Goal: Task Accomplishment & Management: Complete application form

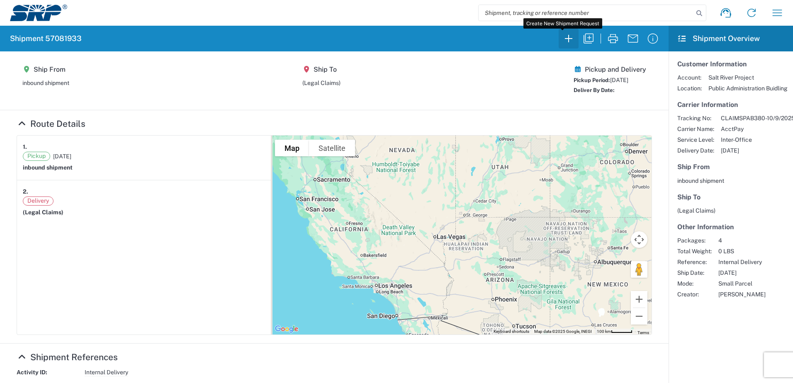
click at [519, 37] on icon "button" at bounding box center [568, 38] width 13 height 13
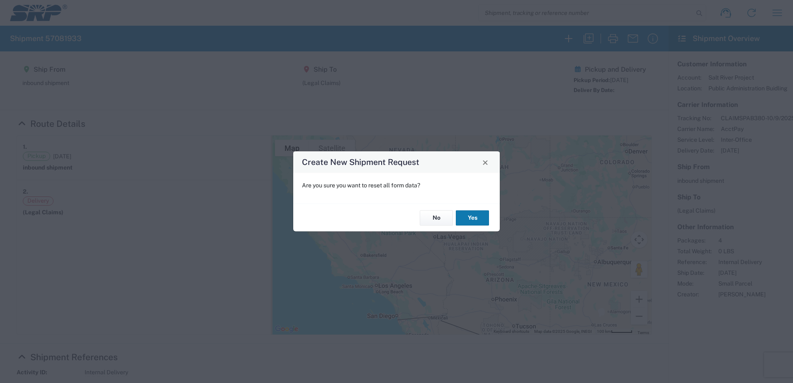
click at [474, 220] on button "Yes" at bounding box center [472, 217] width 33 height 15
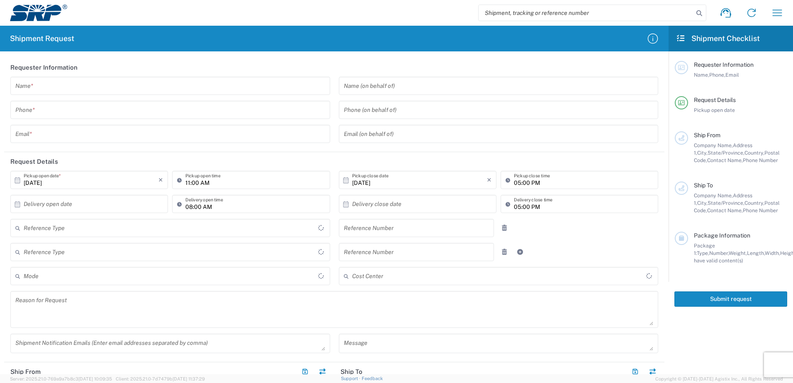
type input "United States"
type input "Internal Order"
type input "United States"
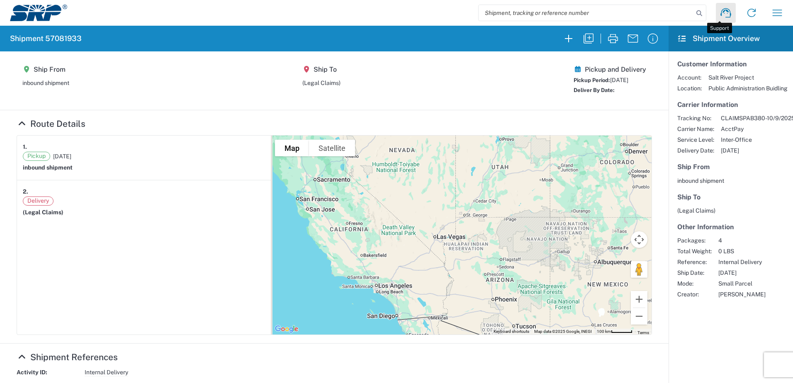
click at [519, 15] on icon at bounding box center [725, 12] width 13 height 13
click at [519, 15] on icon "button" at bounding box center [777, 12] width 13 height 13
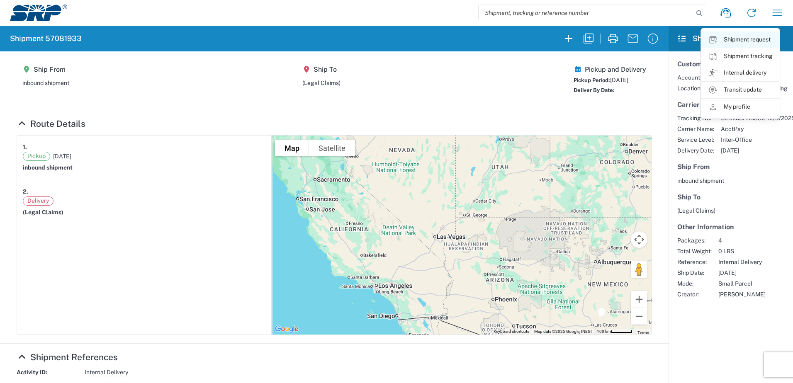
click at [519, 41] on link "Shipment request" at bounding box center [740, 40] width 78 height 17
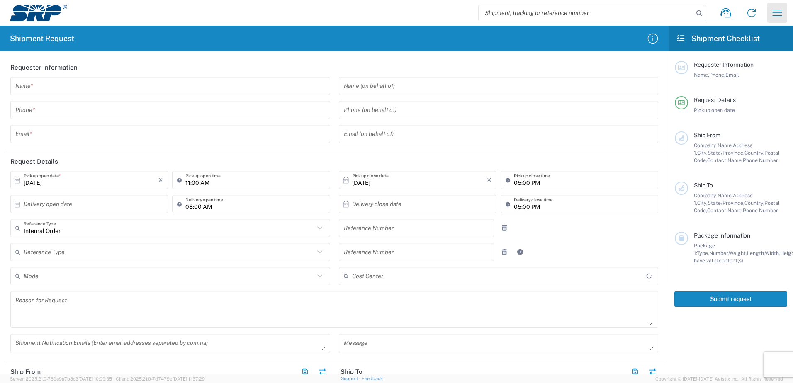
click at [519, 12] on button "button" at bounding box center [777, 13] width 20 height 20
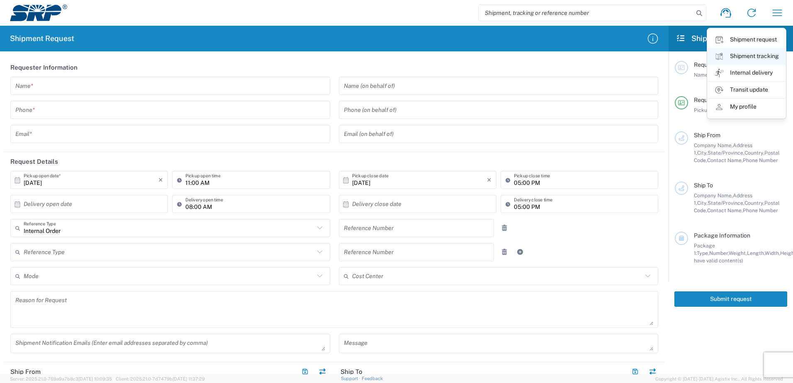
click at [519, 57] on link "Shipment tracking" at bounding box center [747, 56] width 78 height 17
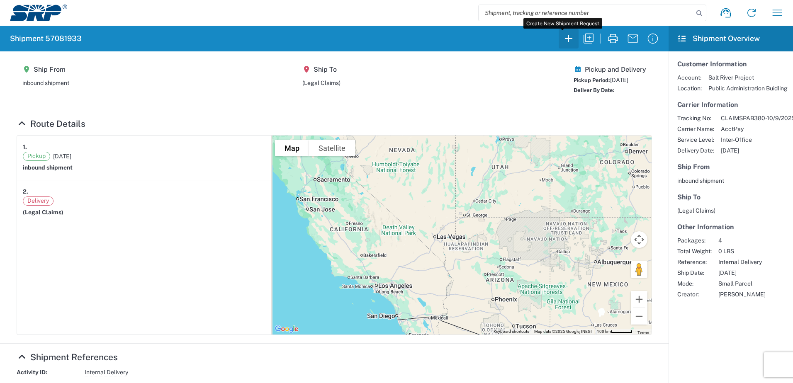
click at [519, 37] on icon "button" at bounding box center [568, 38] width 13 height 13
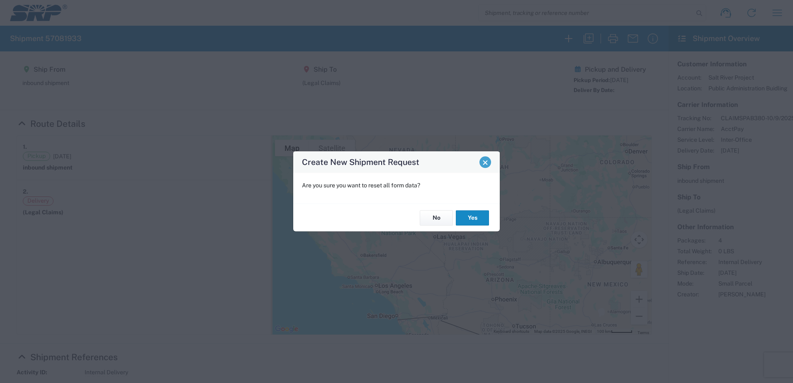
click at [488, 164] on span "Close" at bounding box center [485, 163] width 6 height 6
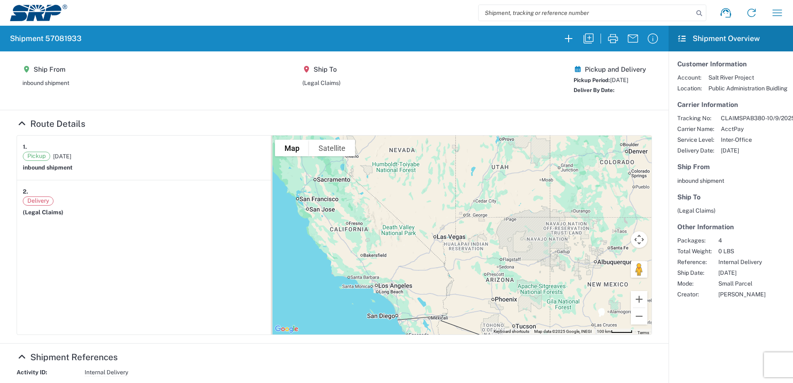
click at [519, 12] on input "search" at bounding box center [586, 13] width 215 height 16
click at [46, 15] on img at bounding box center [38, 13] width 57 height 17
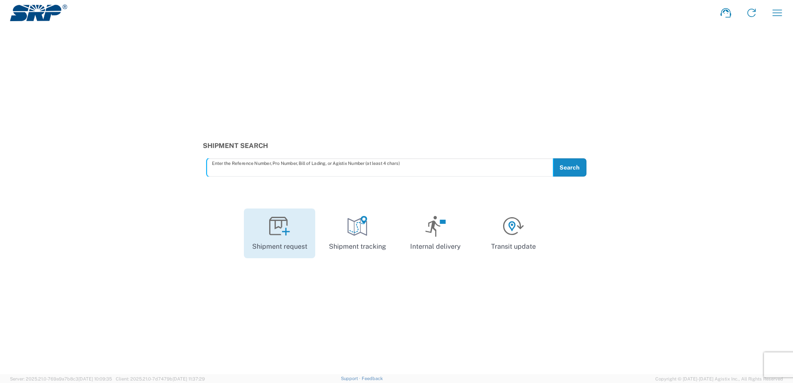
click at [284, 237] on icon at bounding box center [279, 226] width 21 height 21
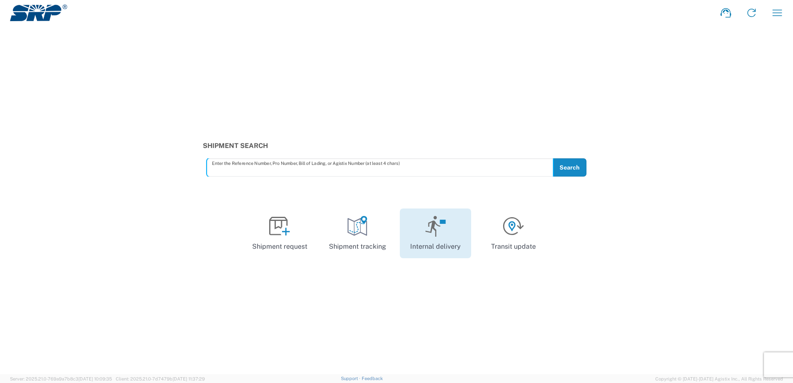
click at [426, 235] on icon at bounding box center [435, 226] width 21 height 21
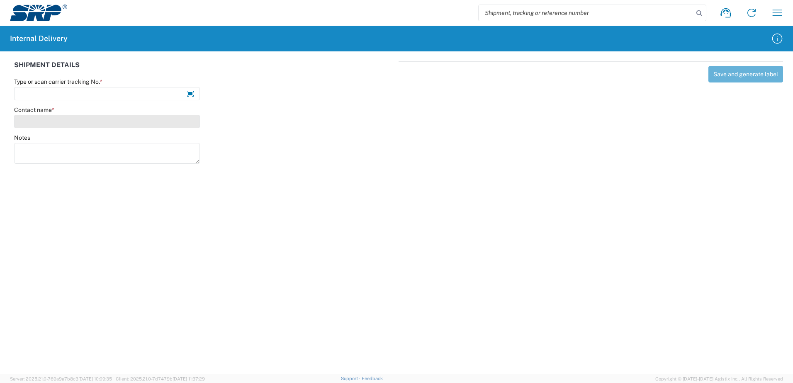
click at [43, 120] on div "Contact name *" at bounding box center [107, 117] width 186 height 22
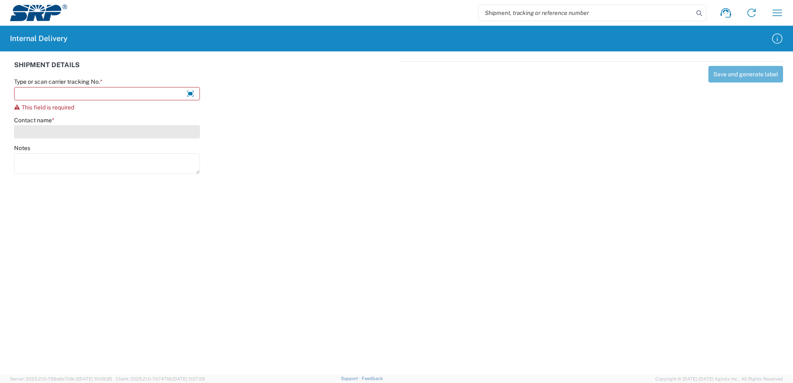
click at [43, 129] on input "Contact name *" at bounding box center [107, 131] width 186 height 13
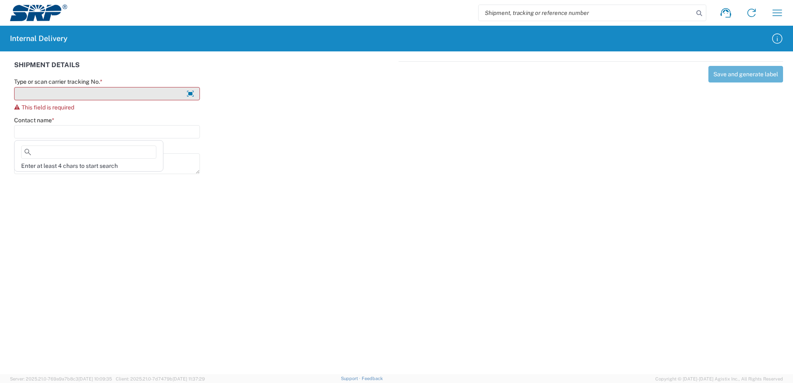
click at [47, 94] on input "Type or scan carrier tracking No. *" at bounding box center [107, 93] width 186 height 13
click at [97, 97] on input "Type or scan carrier tracking No. *" at bounding box center [107, 93] width 186 height 13
click at [98, 97] on input "Type or scan carrier tracking No. *" at bounding box center [107, 93] width 186 height 13
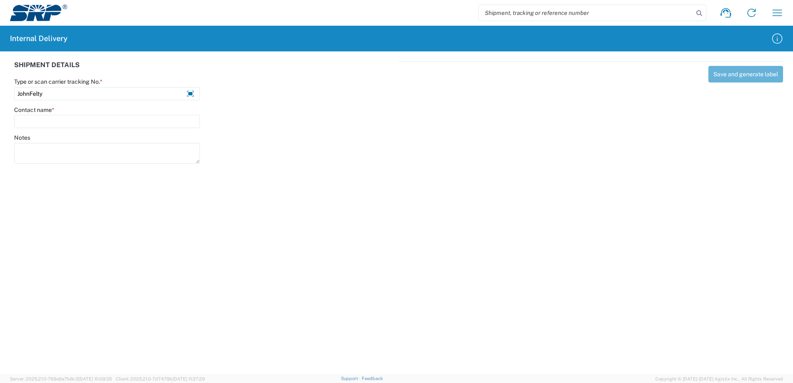
drag, startPoint x: 83, startPoint y: 90, endPoint x: -2, endPoint y: 88, distance: 85.1
click at [0, 88] on html "Shipment request Shipment tracking Internal delivery Transit update My profile …" at bounding box center [396, 191] width 793 height 383
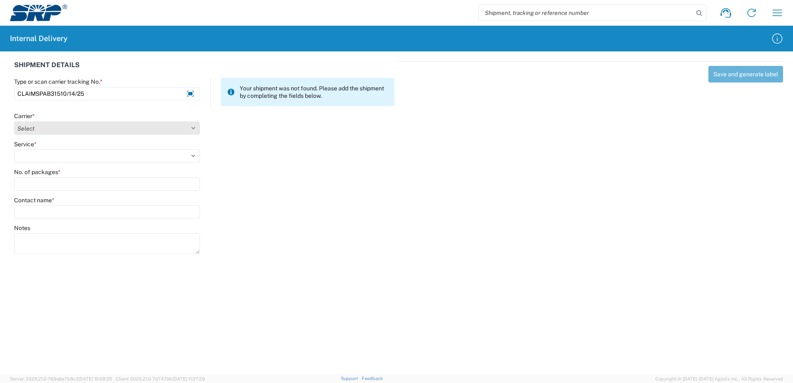
type input "CLAIMSPAB31510/14/25"
click at [149, 127] on select "Select AcctPay Amazon Logistics ATI Trucking BC Dimerco Logistics Empire Southw…" at bounding box center [107, 128] width 186 height 13
select select "22933"
click at [14, 122] on select "Select AcctPay Amazon Logistics ATI Trucking BC Dimerco Logistics Empire Southw…" at bounding box center [107, 128] width 186 height 13
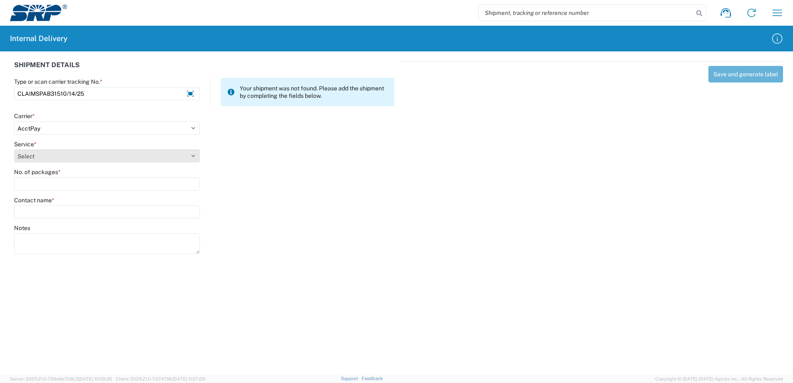
click at [116, 156] on select "Select Ground Inter-Office" at bounding box center [107, 155] width 186 height 13
select select "42403"
click at [14, 149] on select "Select Ground Inter-Office" at bounding box center [107, 155] width 186 height 13
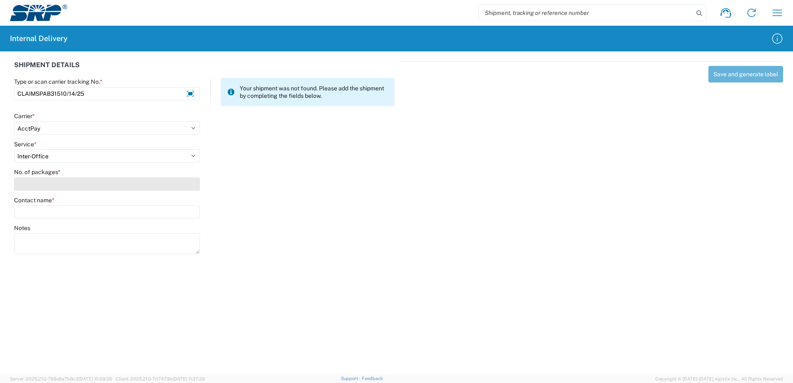
click at [108, 184] on input "No. of packages *" at bounding box center [107, 184] width 186 height 13
type input "1"
click at [98, 211] on input "Contact name *" at bounding box center [107, 211] width 186 height 13
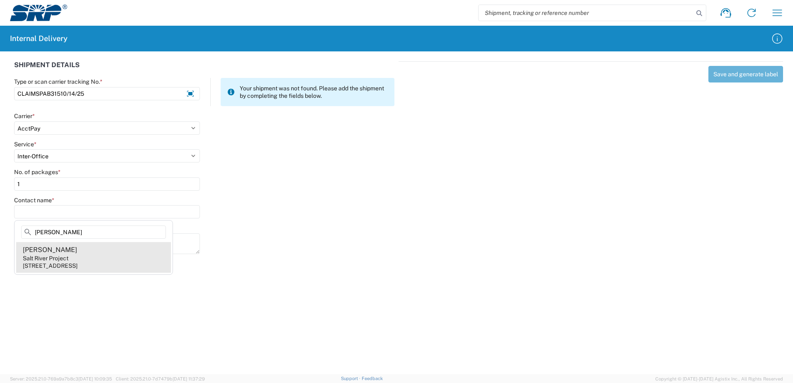
type input "JOHN FELTY"
click at [89, 255] on agx-address-suggestion-item "John Felty Salt River Project 1500 N Mill Ave, PAB315, Tempe, AZ, 85281, US" at bounding box center [93, 257] width 155 height 31
type input "John Felty"
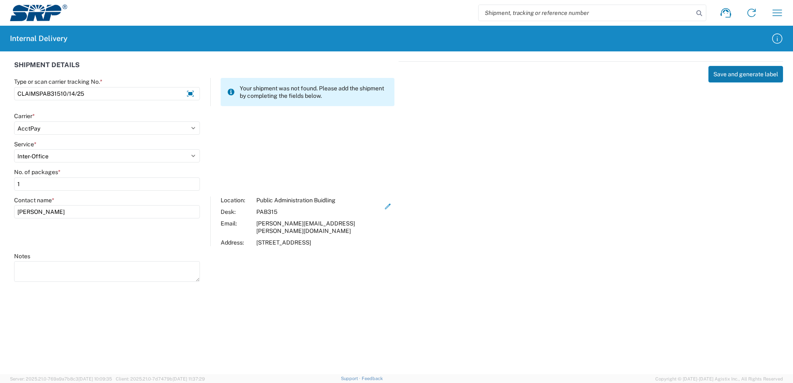
click at [740, 76] on button "Save and generate label" at bounding box center [746, 74] width 75 height 17
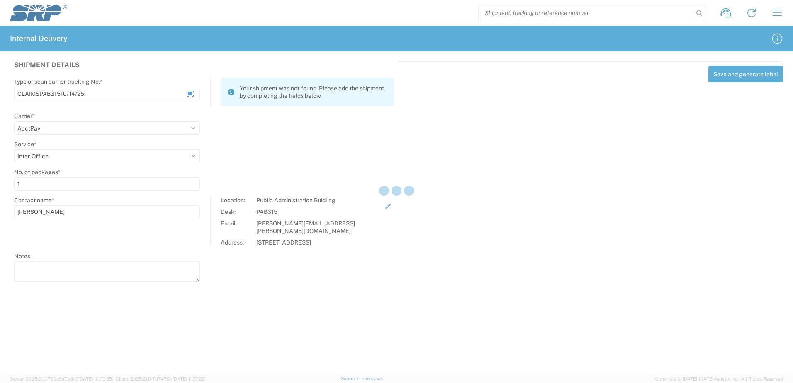
select select
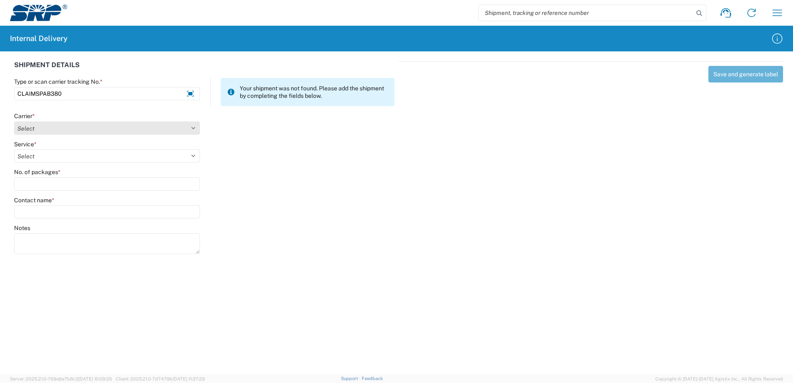
type input "CLAIMSPAB380"
click at [106, 124] on select "Select AcctPay Amazon Logistics ATI Trucking BC Dimerco Logistics Empire Southw…" at bounding box center [107, 128] width 186 height 13
select select "22933"
click at [14, 122] on select "Select AcctPay Amazon Logistics ATI Trucking BC Dimerco Logistics Empire Southw…" at bounding box center [107, 128] width 186 height 13
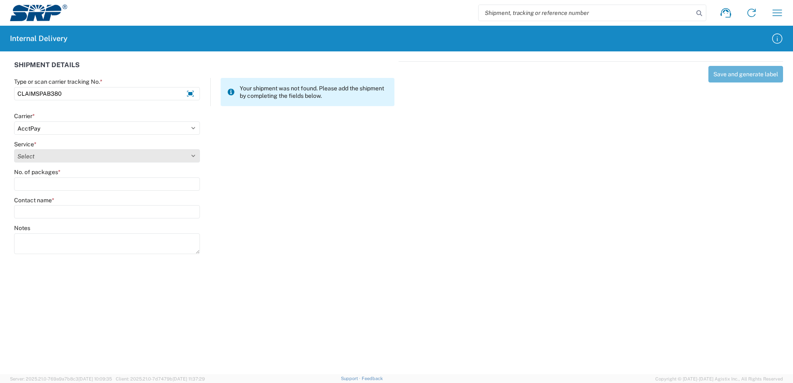
click at [90, 150] on select "Select Ground Inter-Office" at bounding box center [107, 155] width 186 height 13
select select "42403"
click at [14, 149] on select "Select Ground Inter-Office" at bounding box center [107, 155] width 186 height 13
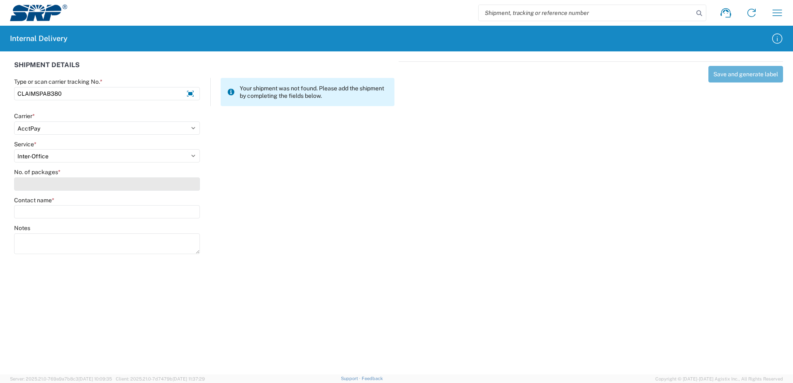
click at [76, 178] on input "No. of packages *" at bounding box center [107, 184] width 186 height 13
type input "1"
click at [71, 206] on input "Contact name *" at bounding box center [107, 211] width 186 height 13
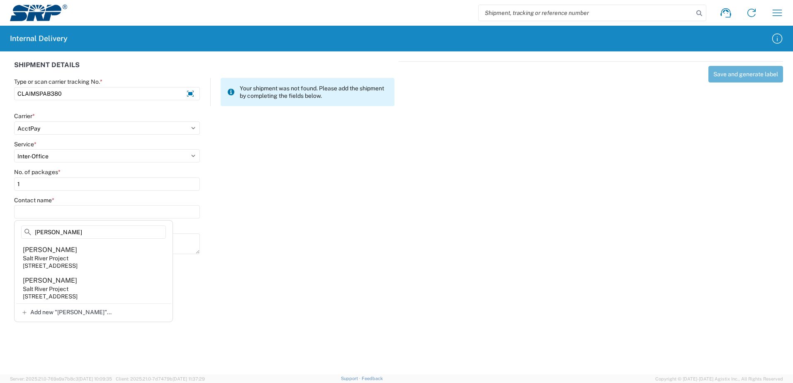
type input "ROBERT PI"
click at [82, 287] on agx-address-suggestion-item "Robert Pierce Salt River Project 1500 N Mill Ave, PAB381, Tempe, AZ, 85281, US" at bounding box center [93, 288] width 155 height 31
type input "Robert Pierce"
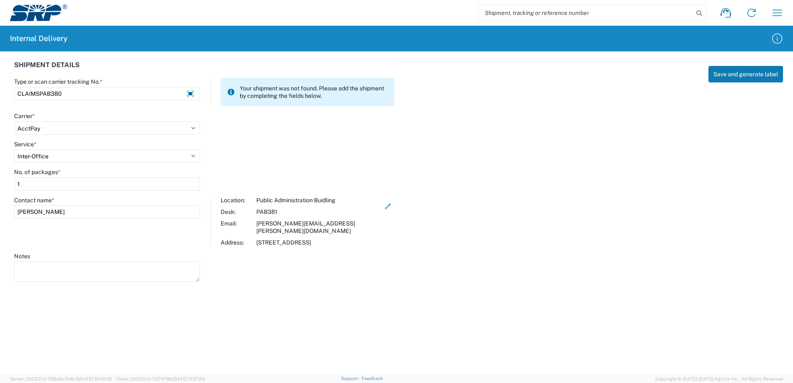
click at [738, 73] on button "Save and generate label" at bounding box center [746, 74] width 75 height 17
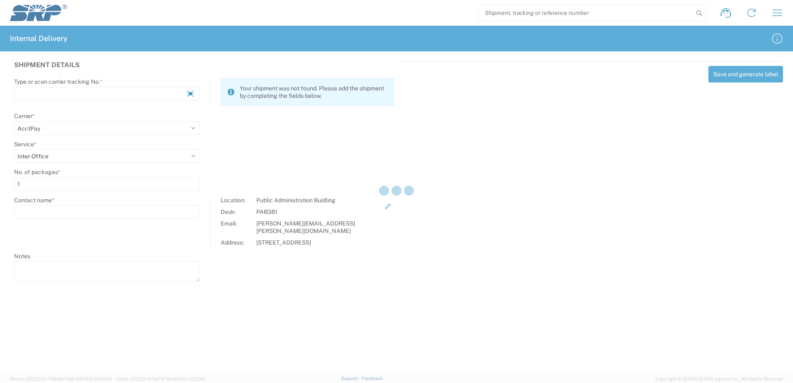
select select
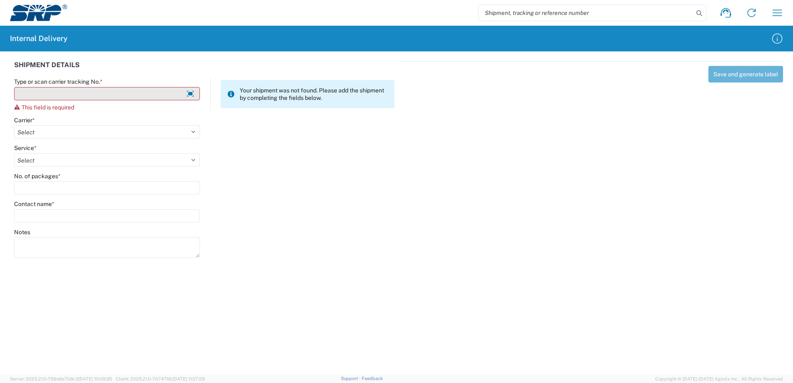
click at [92, 94] on input "Type or scan carrier tracking No. *" at bounding box center [107, 93] width 186 height 13
click at [106, 95] on input "Type or scan carrier tracking No. *" at bounding box center [107, 93] width 186 height 13
click at [74, 93] on input "CLAIMS" at bounding box center [107, 93] width 186 height 13
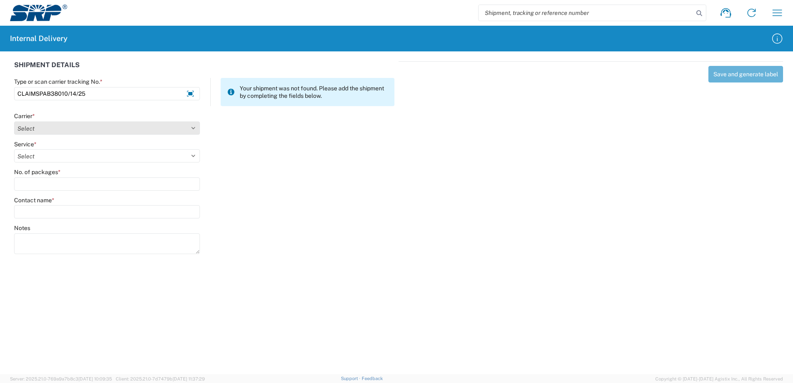
type input "CLAIMSPAB38010/14/25"
click at [61, 129] on select "Select AcctPay Amazon Logistics ATI Trucking BC Dimerco Logistics Empire Southw…" at bounding box center [107, 128] width 186 height 13
select select "22933"
click at [14, 122] on select "Select AcctPay Amazon Logistics ATI Trucking BC Dimerco Logistics Empire Southw…" at bounding box center [107, 128] width 186 height 13
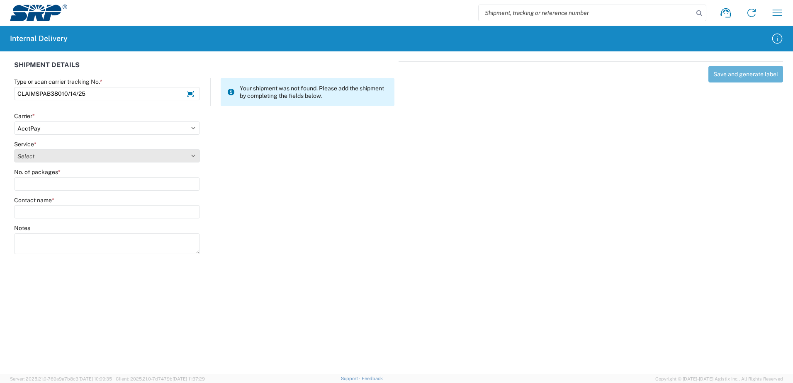
click at [56, 156] on select "Select Ground Inter-Office" at bounding box center [107, 155] width 186 height 13
select select "42403"
click at [14, 149] on select "Select Ground Inter-Office" at bounding box center [107, 155] width 186 height 13
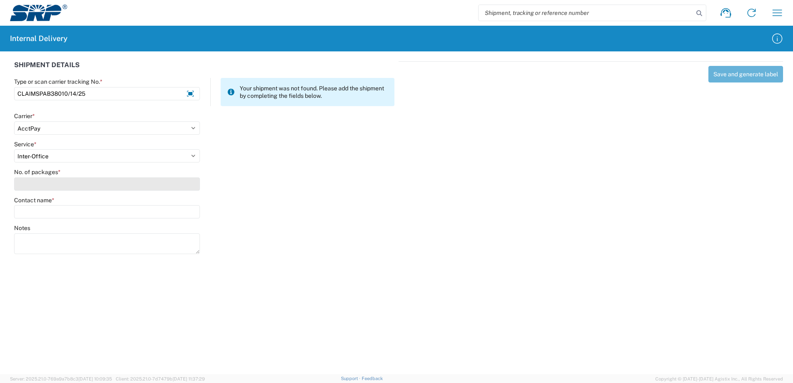
click at [53, 185] on input "No. of packages *" at bounding box center [107, 184] width 186 height 13
type input "1"
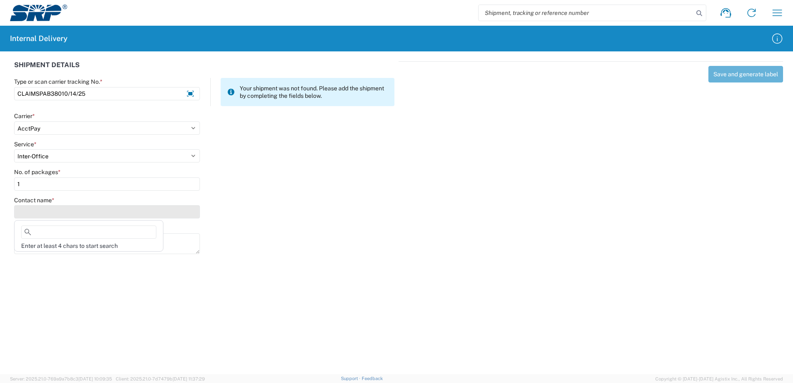
click at [50, 206] on input "Contact name *" at bounding box center [107, 211] width 186 height 13
type input "r"
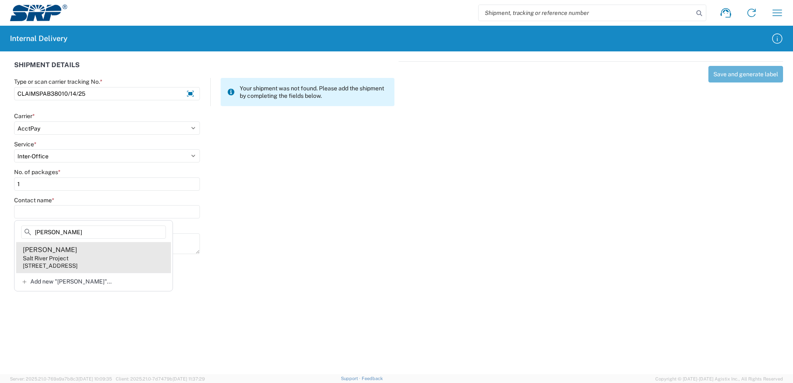
type input "Robert Pier"
click at [55, 266] on div "1500 N Mill Ave, PAB381, Tempe, AZ, 85281, US" at bounding box center [50, 265] width 55 height 7
type input "Robert Pierce"
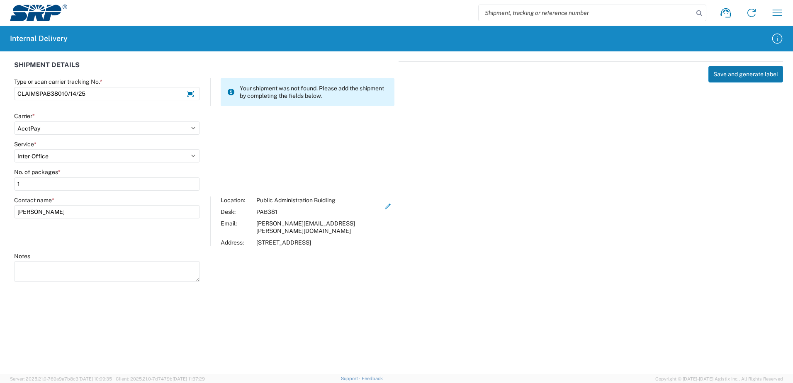
click at [733, 77] on button "Save and generate label" at bounding box center [746, 74] width 75 height 17
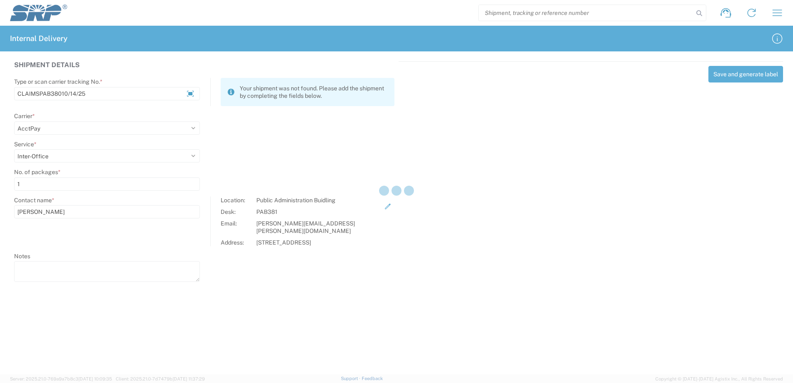
select select
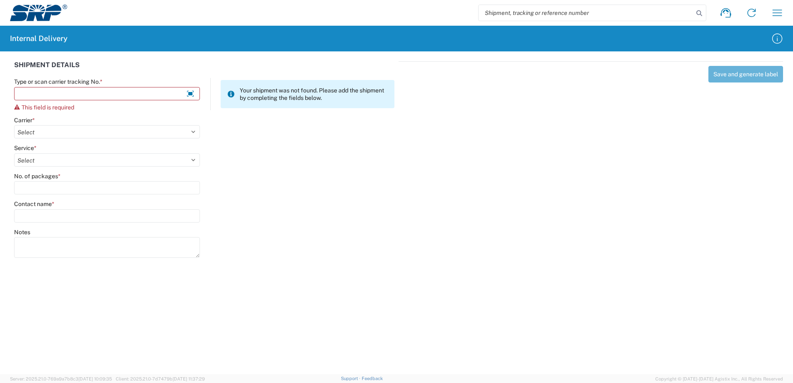
click at [635, 14] on input "search" at bounding box center [586, 13] width 215 height 16
paste input "CLAIMSPAB38010/14/25"
click at [702, 14] on icon at bounding box center [700, 13] width 12 height 12
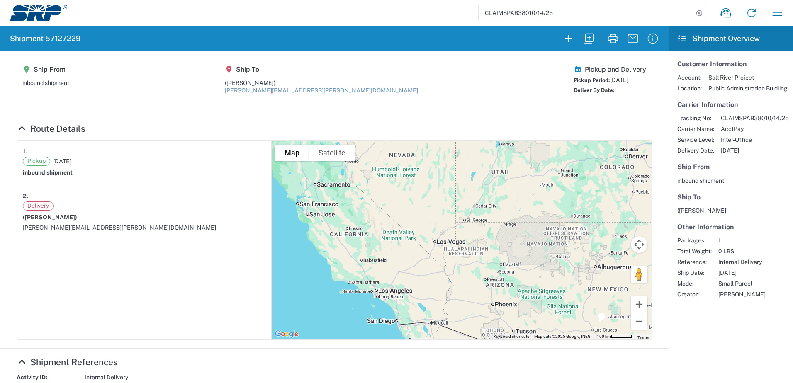
click at [525, 11] on input "CLAIMSPAB38010/14/25" at bounding box center [586, 13] width 215 height 16
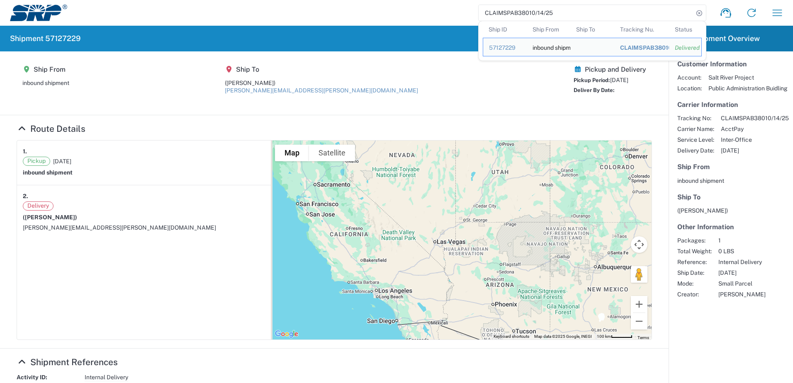
drag, startPoint x: 567, startPoint y: 13, endPoint x: 449, endPoint y: 13, distance: 117.8
click at [449, 13] on div "CLAIMSPAB38010/14/25 Ship ID Ship From Ship To Tracking Nu. Status Ship ID 5712…" at bounding box center [428, 13] width 723 height 20
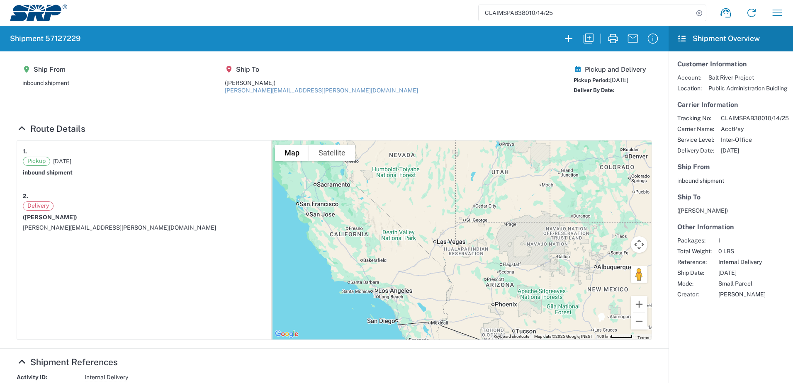
paste input "15"
type input "CLAIMSPAB31510/14/25"
click at [694, 12] on icon at bounding box center [700, 13] width 12 height 12
